Goal: Transaction & Acquisition: Purchase product/service

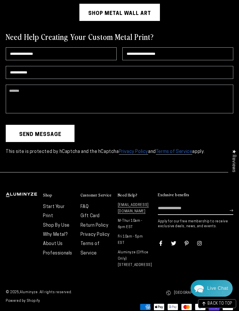
scroll to position [1475, 0]
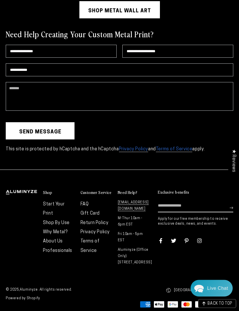
click at [61, 214] on link "Start Your Print" at bounding box center [53, 209] width 21 height 14
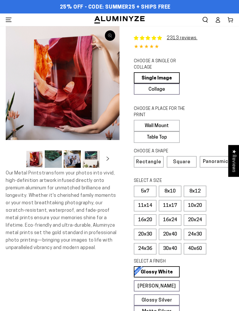
select select "**********"
click at [146, 87] on link "Collage" at bounding box center [157, 88] width 46 height 11
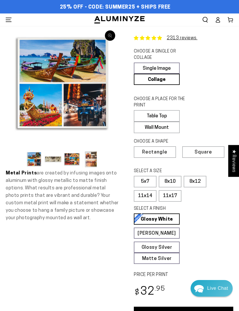
click at [144, 129] on label "Wall Mount" at bounding box center [157, 126] width 46 height 11
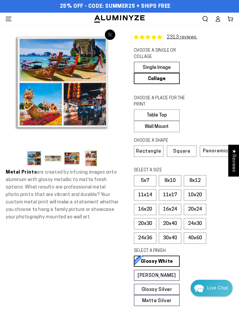
scroll to position [1, 0]
click at [180, 149] on span "Square" at bounding box center [181, 151] width 17 height 5
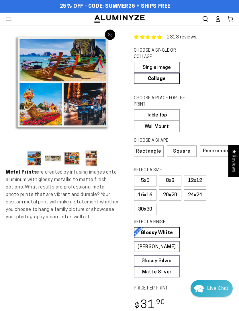
click at [137, 196] on label "16x16" at bounding box center [145, 194] width 23 height 11
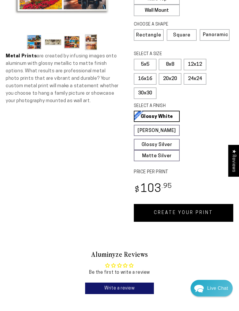
scroll to position [117, 0]
click at [139, 131] on link "[PERSON_NAME] Matte White Our matte white surface offers a flatter tone and sli…" at bounding box center [157, 130] width 46 height 11
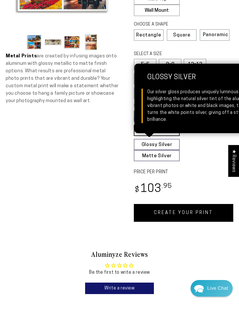
click at [146, 142] on link "Glossy Silver Glossy Silver Our silver gloss produces uniquely luminous prints …" at bounding box center [157, 144] width 46 height 11
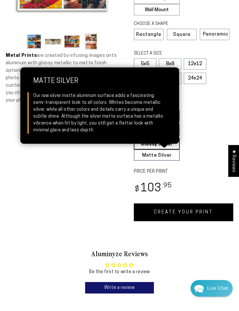
scroll to position [117, 0]
click at [146, 157] on link "Matte Silver Matte Silver Our raw silver matte aluminum surface adds a fascinat…" at bounding box center [157, 154] width 46 height 11
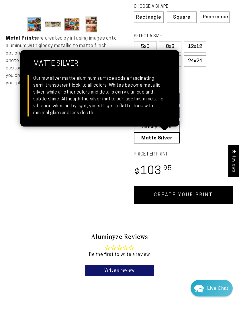
scroll to position [135, 0]
click at [85, 166] on div "Skip to product information Open media 1 in modal Open media 2 in modal Open me…" at bounding box center [63, 47] width 114 height 312
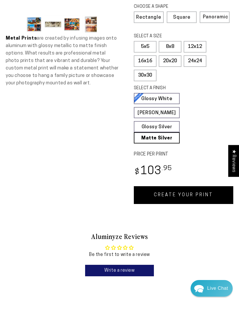
click at [192, 251] on div "Be the first to write a review" at bounding box center [119, 254] width 218 height 6
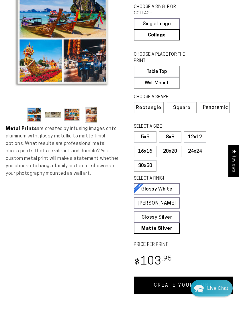
scroll to position [44, 0]
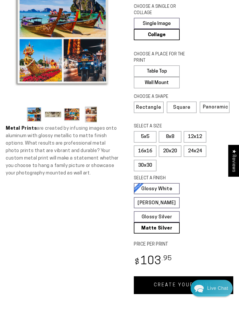
click at [152, 281] on link "CREATE YOUR PRINT" at bounding box center [183, 285] width 99 height 18
